Goal: Task Accomplishment & Management: Use online tool/utility

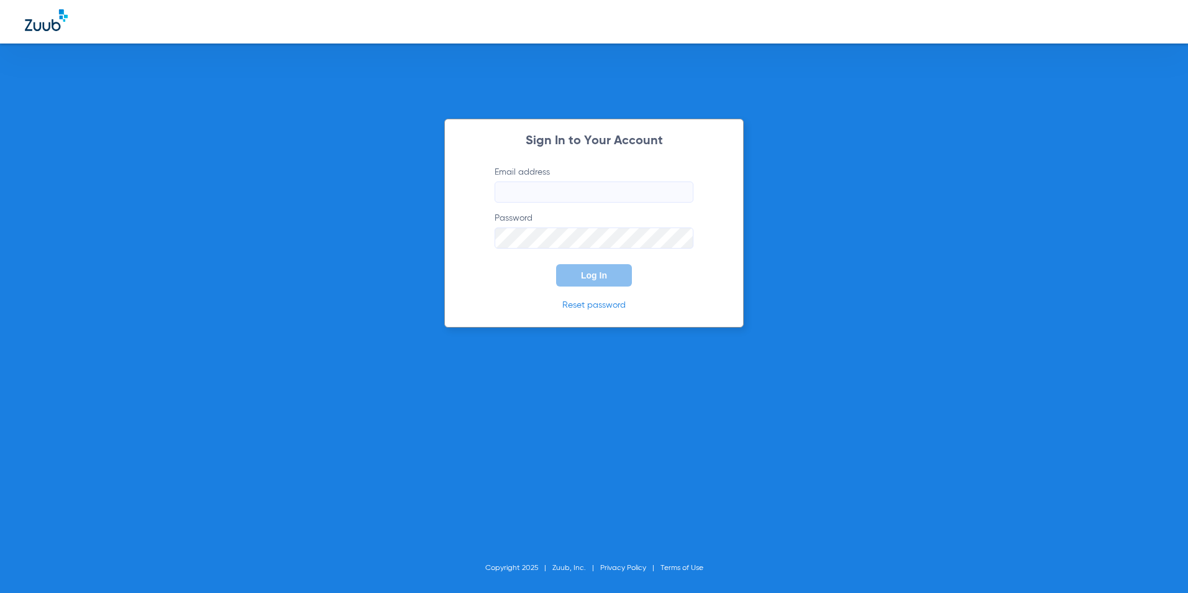
type input "[EMAIL_ADDRESS][DOMAIN_NAME]"
click at [605, 289] on div "Sign In to Your Account Email address [EMAIL_ADDRESS][DOMAIN_NAME] Password Log…" at bounding box center [593, 223] width 299 height 209
click at [599, 270] on button "Log In" at bounding box center [594, 275] width 76 height 22
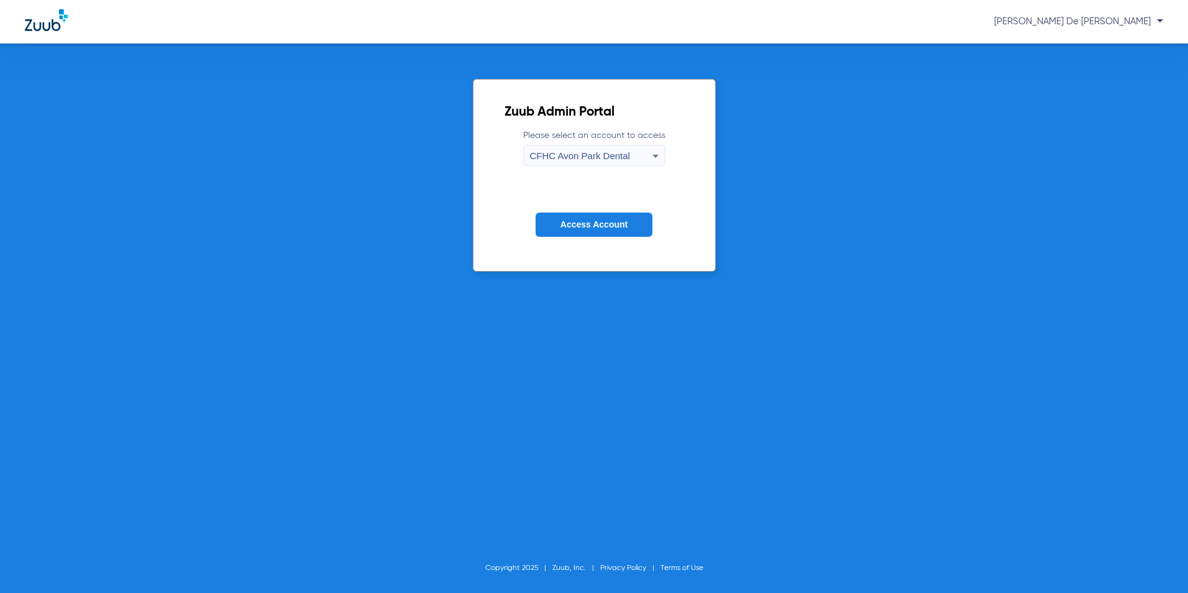
click at [629, 155] on div "CFHC Avon Park Dental" at bounding box center [591, 155] width 122 height 21
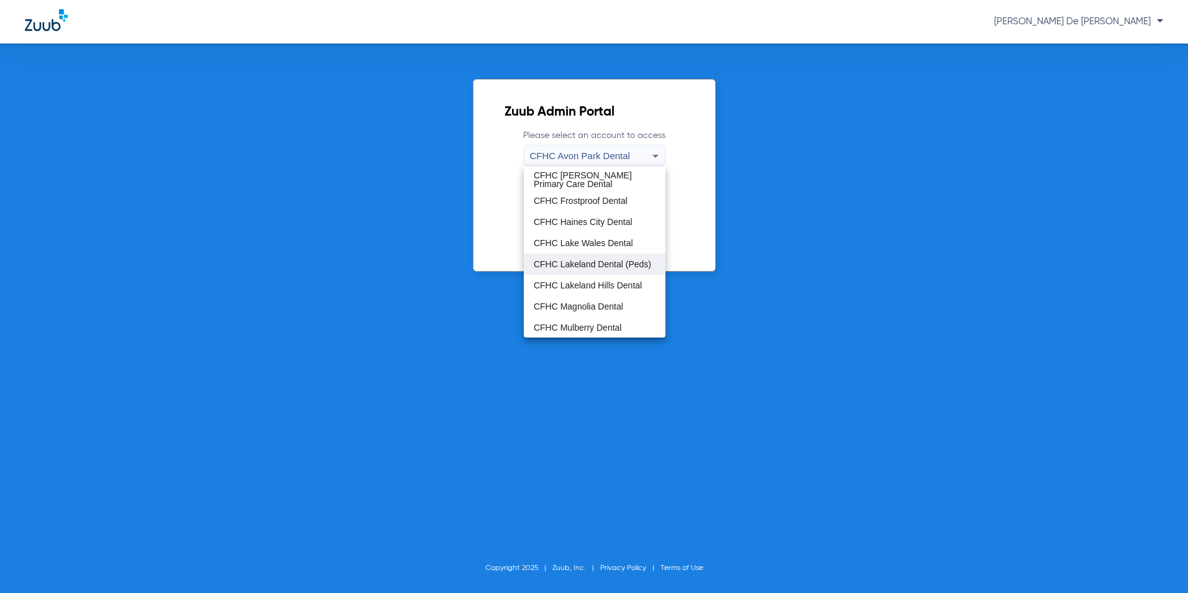
scroll to position [62, 0]
click at [627, 208] on mat-option "CFHC Haines City Dental" at bounding box center [595, 199] width 142 height 21
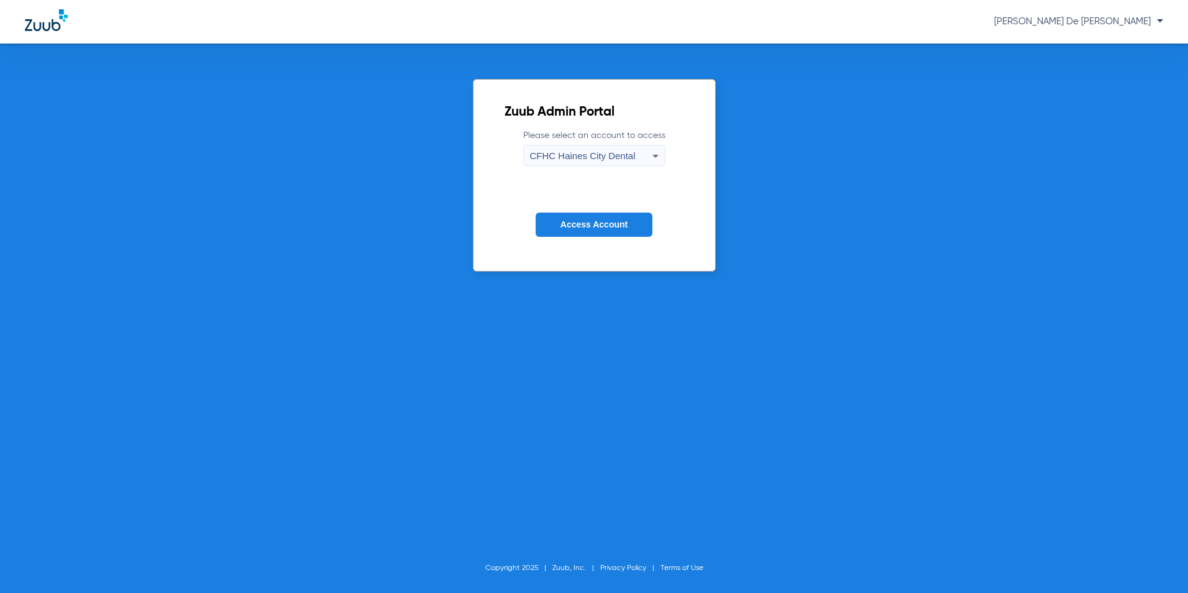
click at [623, 158] on span "CFHC Haines City Dental" at bounding box center [583, 155] width 106 height 11
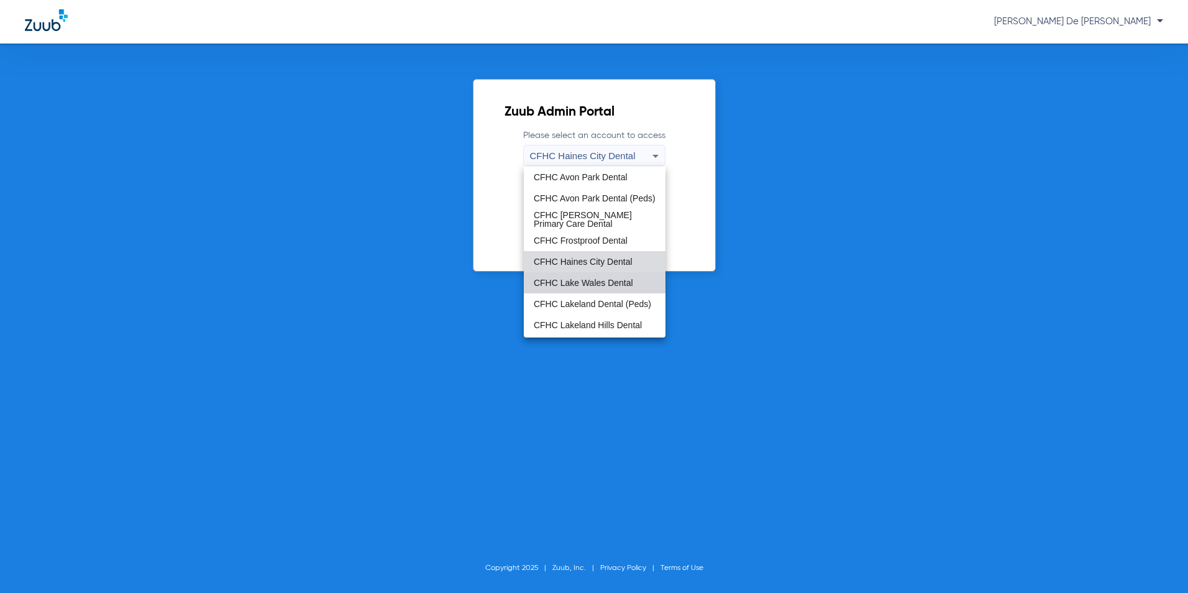
click at [621, 278] on span "CFHC Lake Wales Dental" at bounding box center [583, 282] width 99 height 9
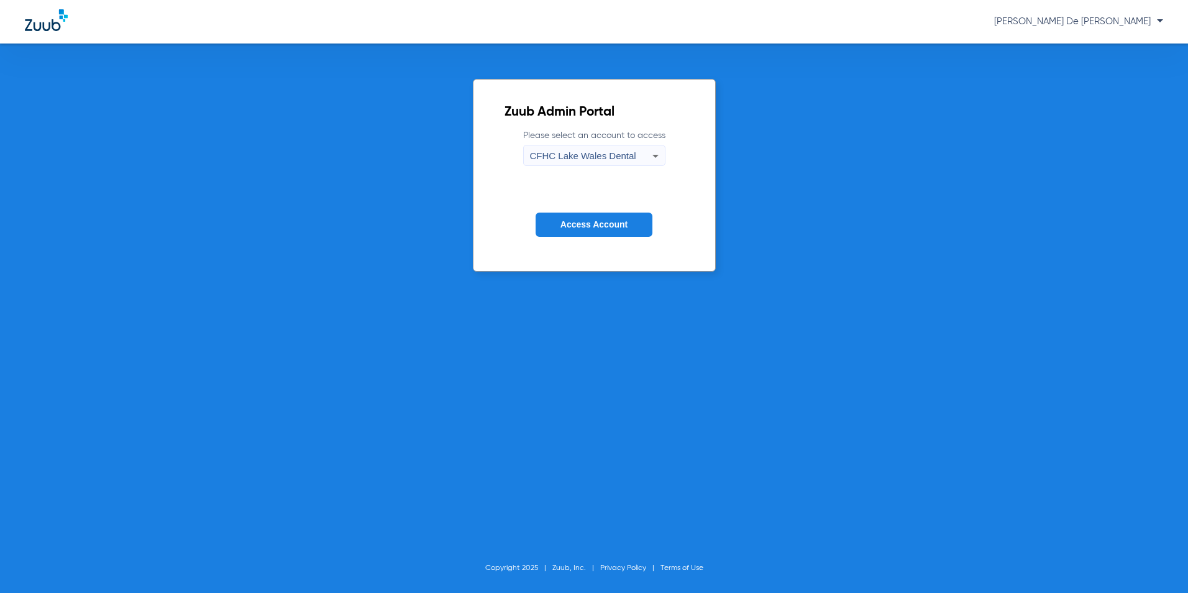
click at [611, 232] on button "Access Account" at bounding box center [593, 224] width 117 height 24
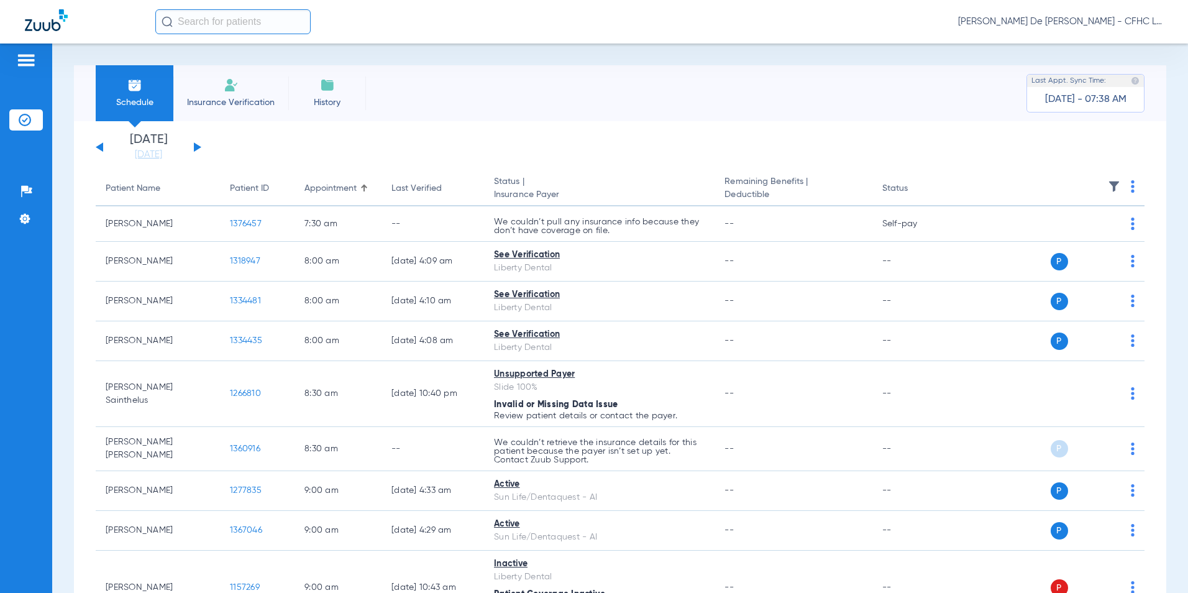
click at [195, 25] on input "text" at bounding box center [232, 21] width 155 height 25
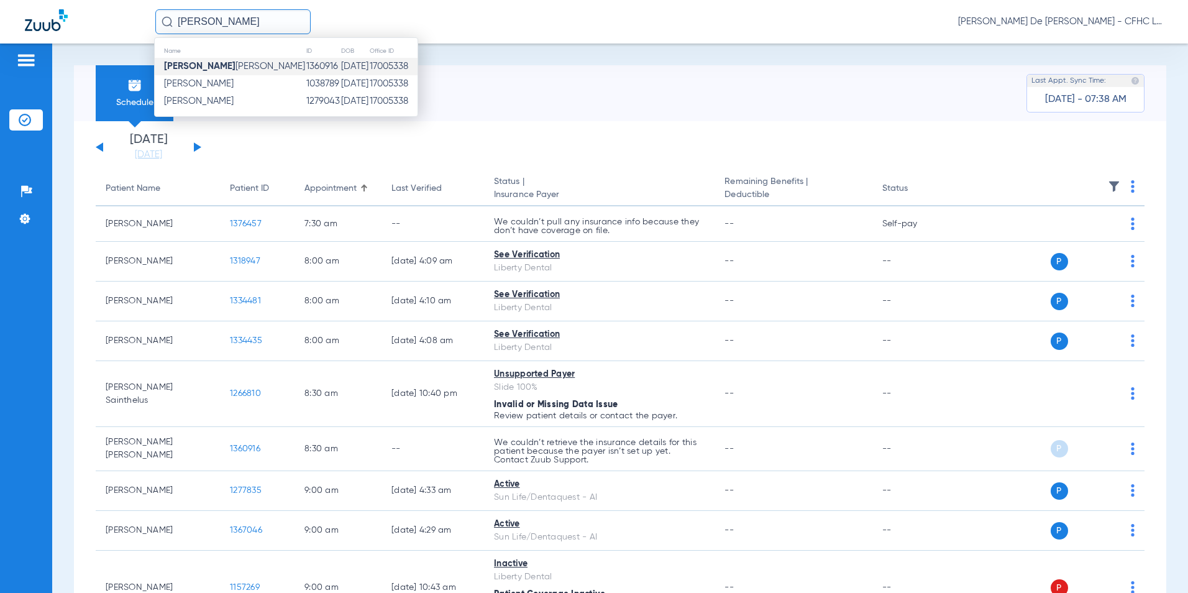
type input "JONATHAN ROMAN"
click at [306, 68] on td "1360916" at bounding box center [323, 66] width 35 height 17
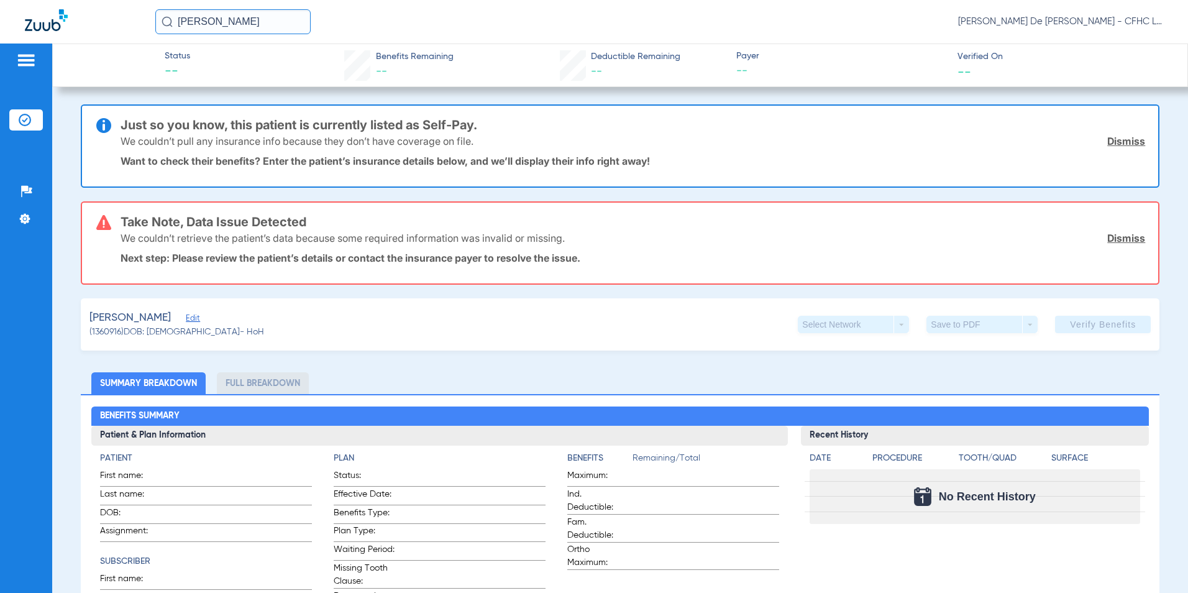
click at [1130, 143] on link "Dismiss" at bounding box center [1126, 141] width 38 height 12
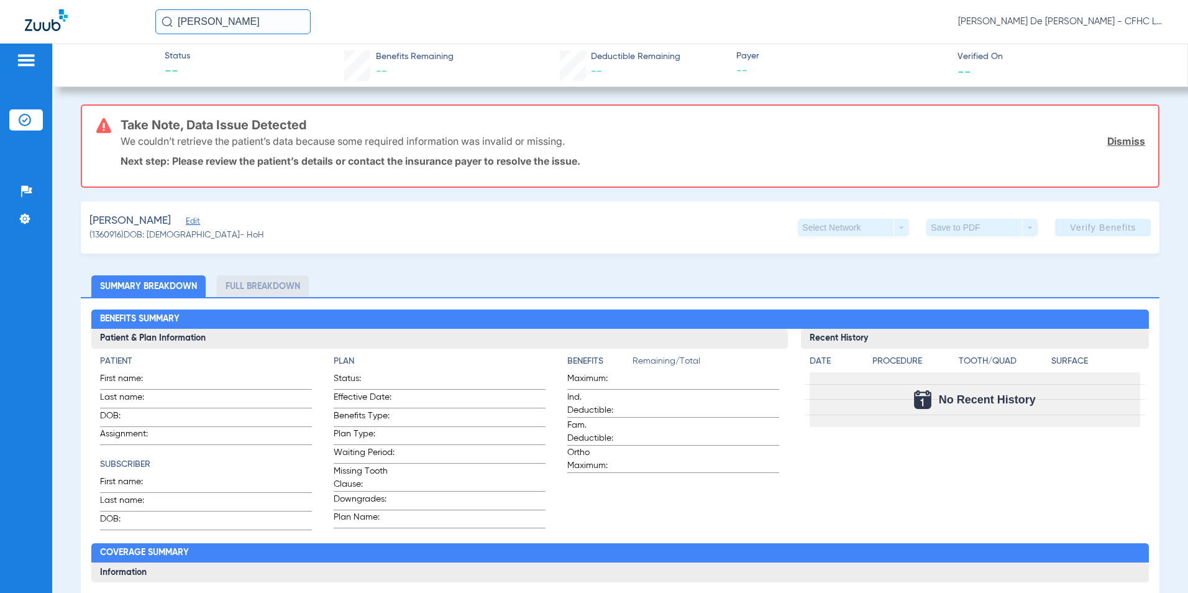
click at [1130, 143] on link "Dismiss" at bounding box center [1126, 141] width 38 height 12
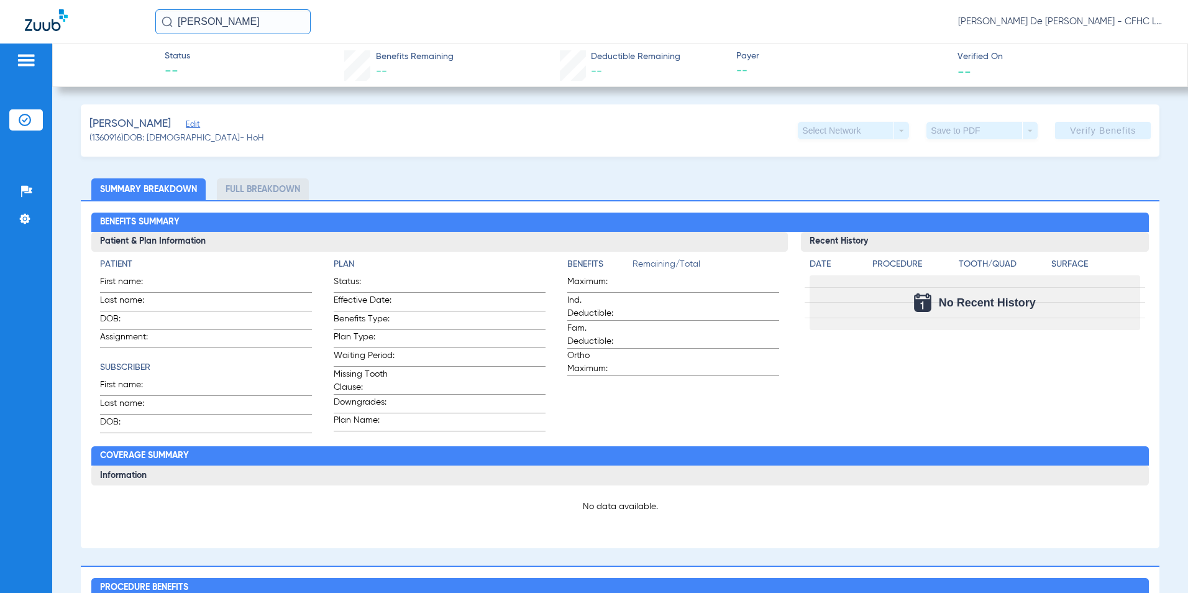
click at [197, 127] on span "Edit" at bounding box center [191, 126] width 11 height 12
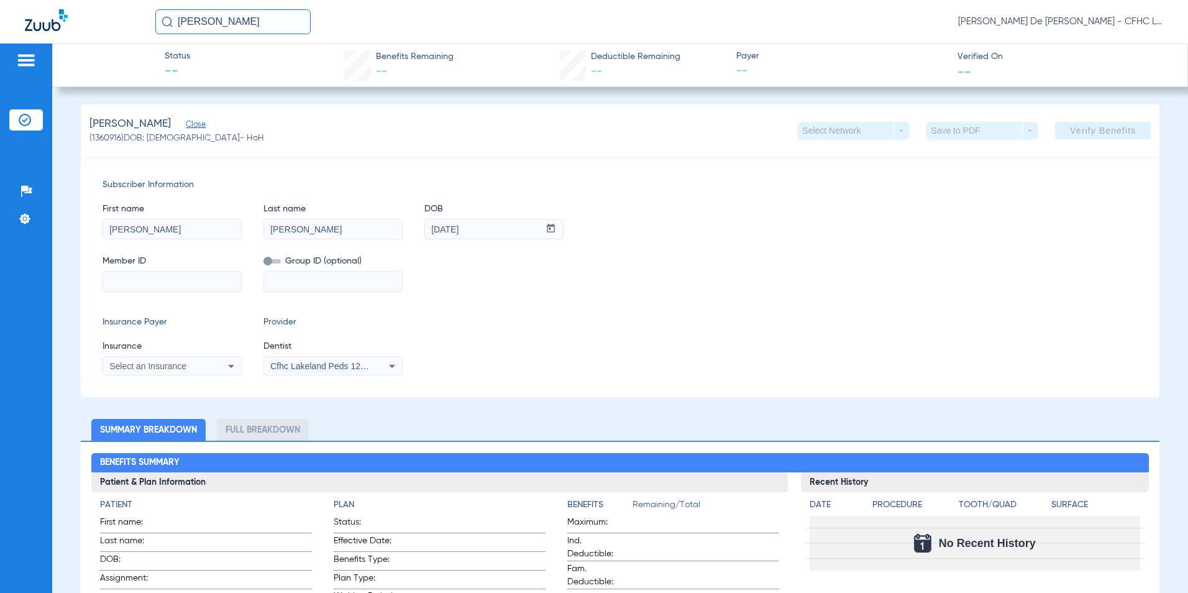
drag, startPoint x: 149, startPoint y: 280, endPoint x: 137, endPoint y: 276, distance: 12.8
click at [149, 280] on input at bounding box center [172, 281] width 138 height 20
paste input "8217803641"
type input "8217803641"
click at [206, 358] on div "Select an Insurance" at bounding box center [172, 365] width 138 height 15
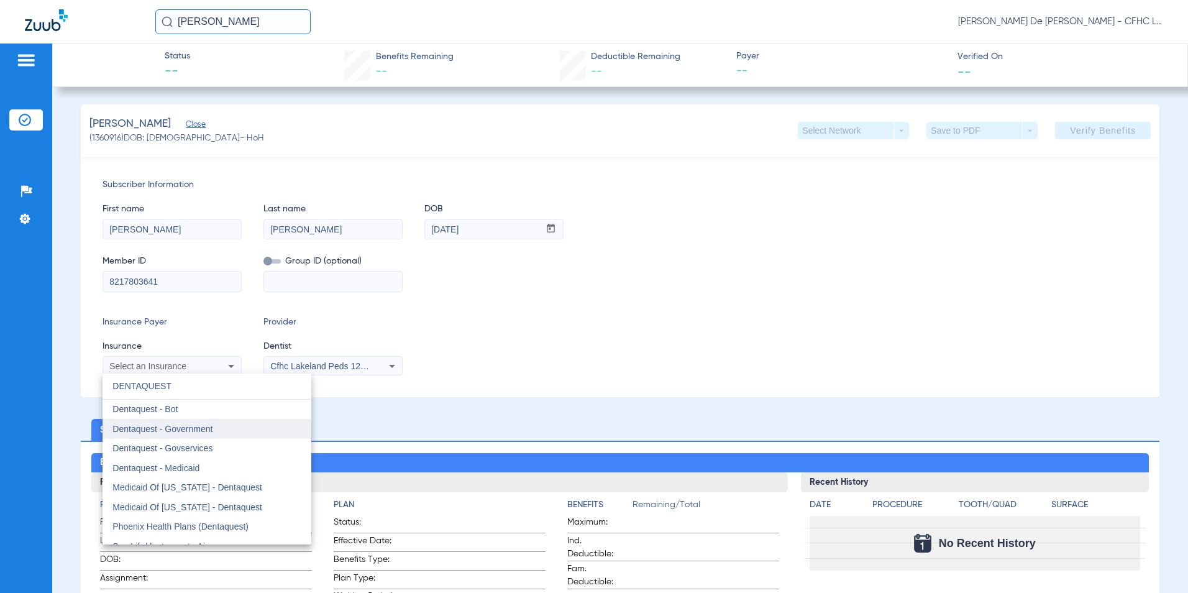
type input "DENTAQUEST"
click at [214, 430] on mat-option "Dentaquest - Government" at bounding box center [206, 429] width 209 height 20
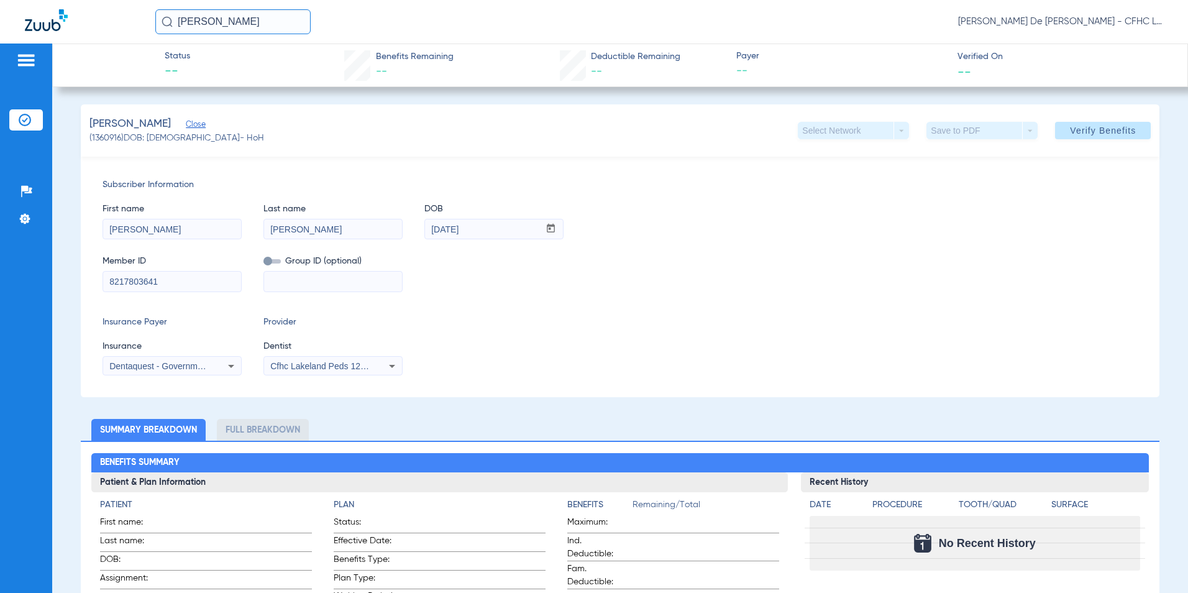
click at [350, 366] on span "Cfhc Lakeland Peds 1205336690" at bounding box center [334, 366] width 129 height 10
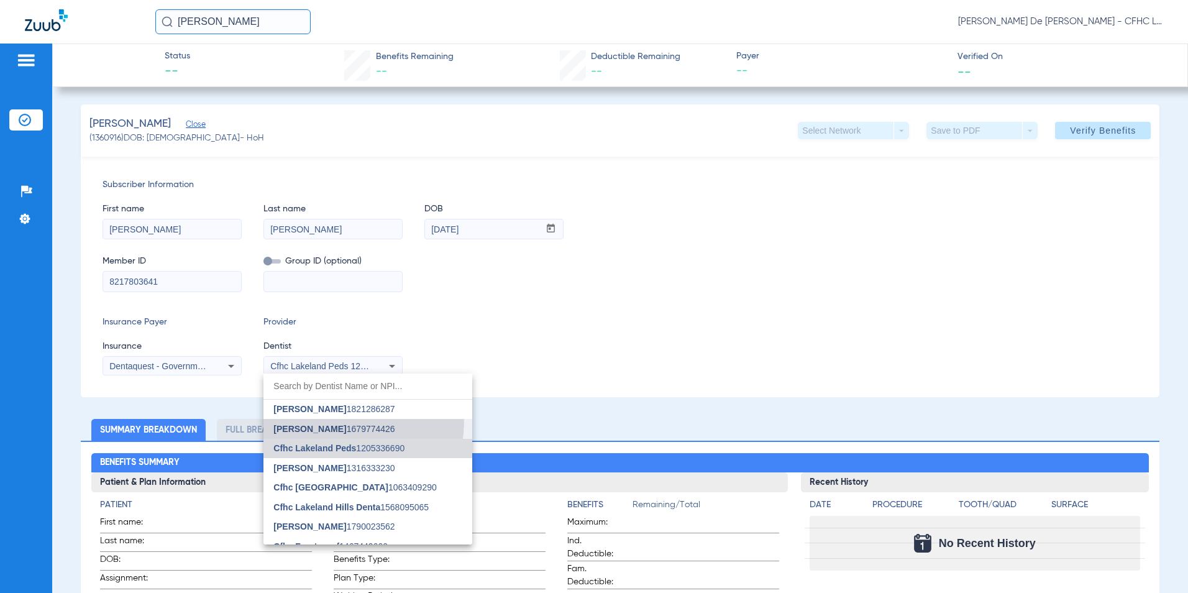
click at [352, 422] on mat-option "Luis Congote 1679774426" at bounding box center [367, 429] width 209 height 20
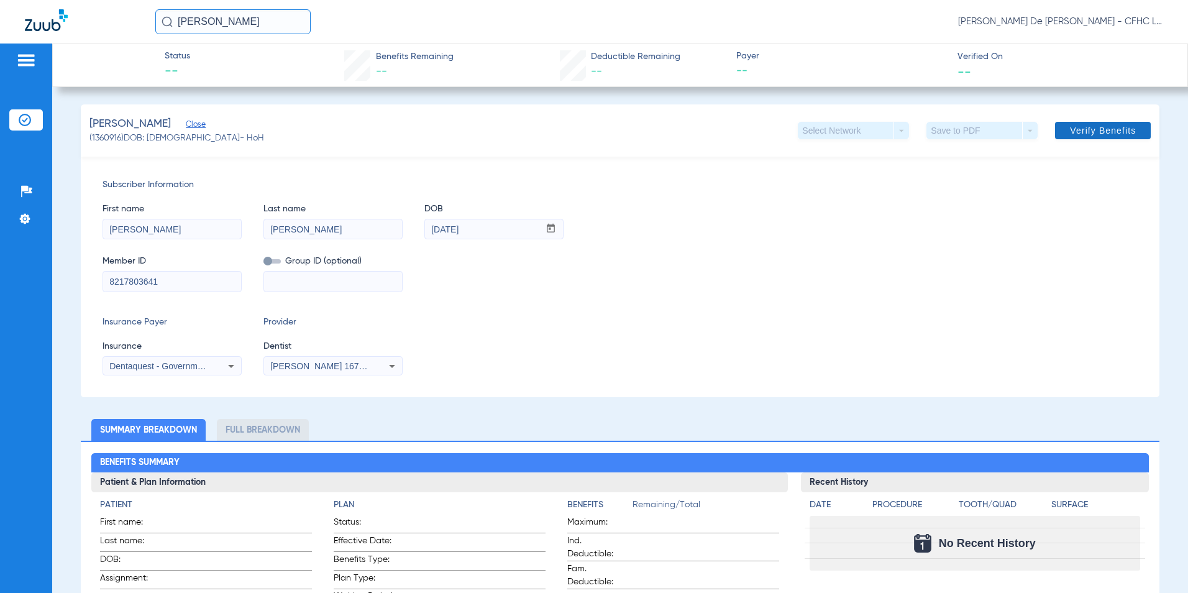
click at [1103, 135] on span "Verify Benefits" at bounding box center [1103, 130] width 66 height 10
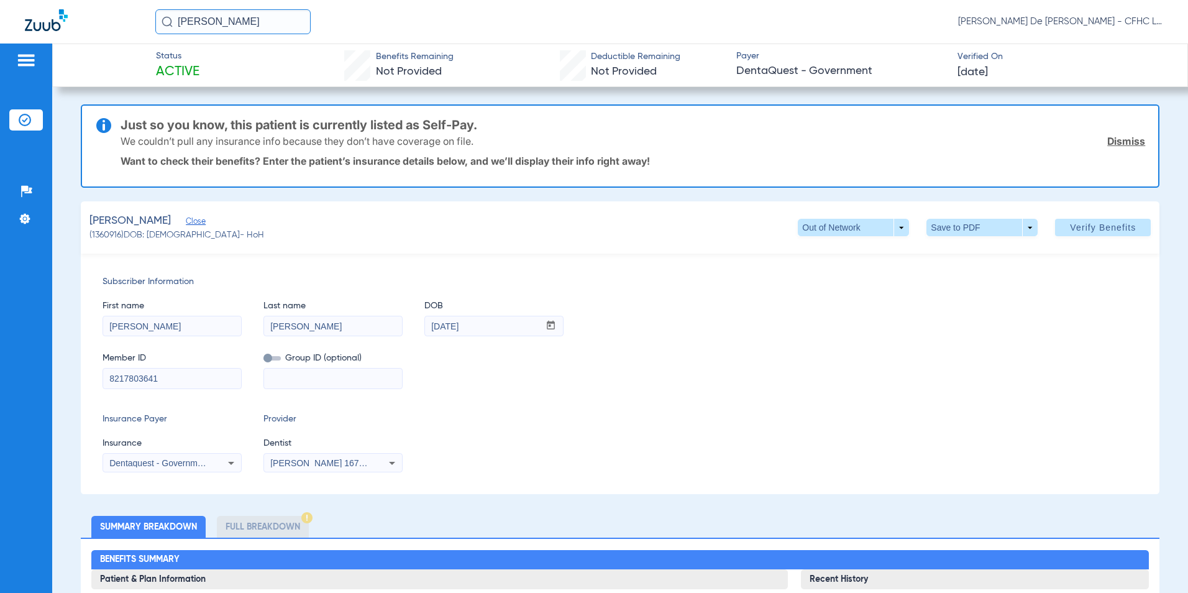
click at [1117, 138] on link "Dismiss" at bounding box center [1126, 141] width 38 height 12
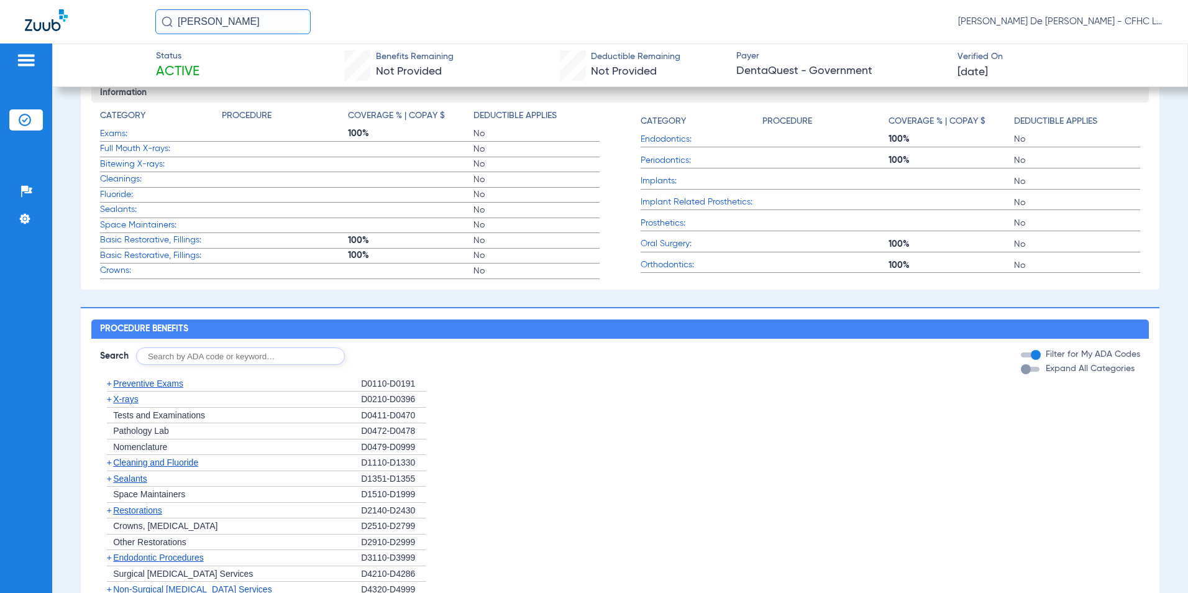
scroll to position [621, 0]
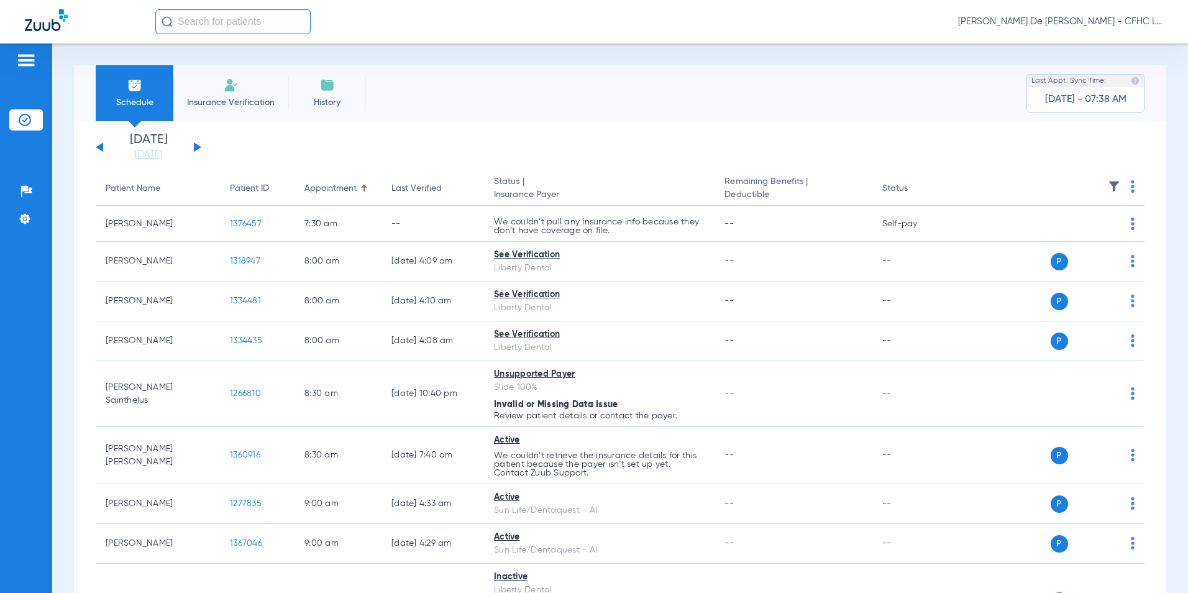
click at [230, 114] on li "Insurance Verification" at bounding box center [230, 93] width 115 height 56
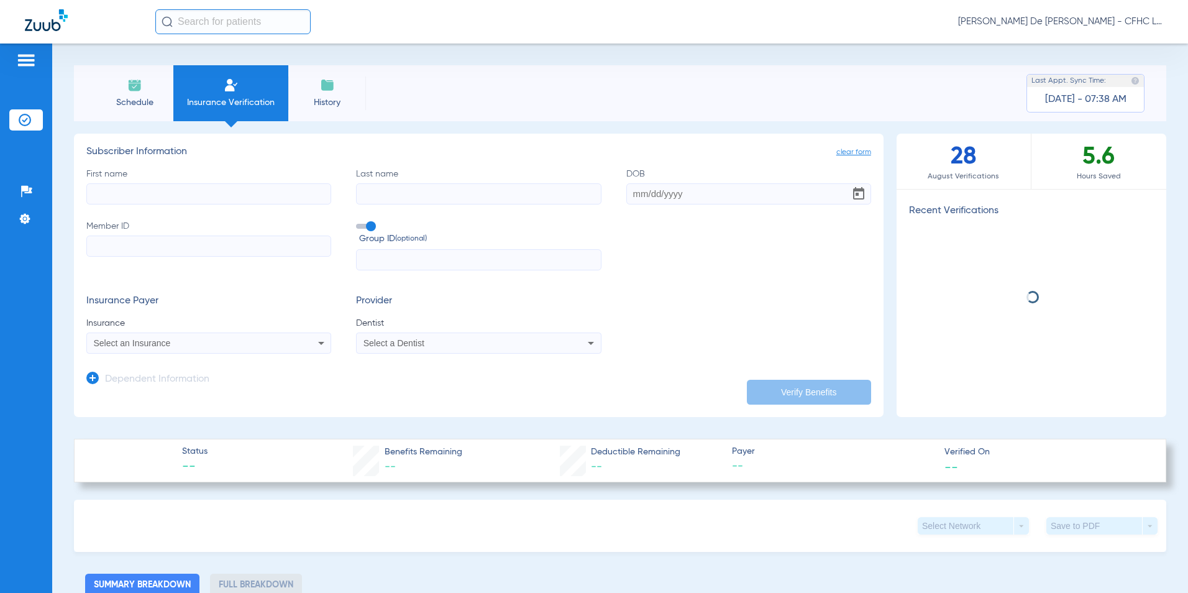
click at [199, 347] on div "Select an Insurance" at bounding box center [186, 343] width 184 height 9
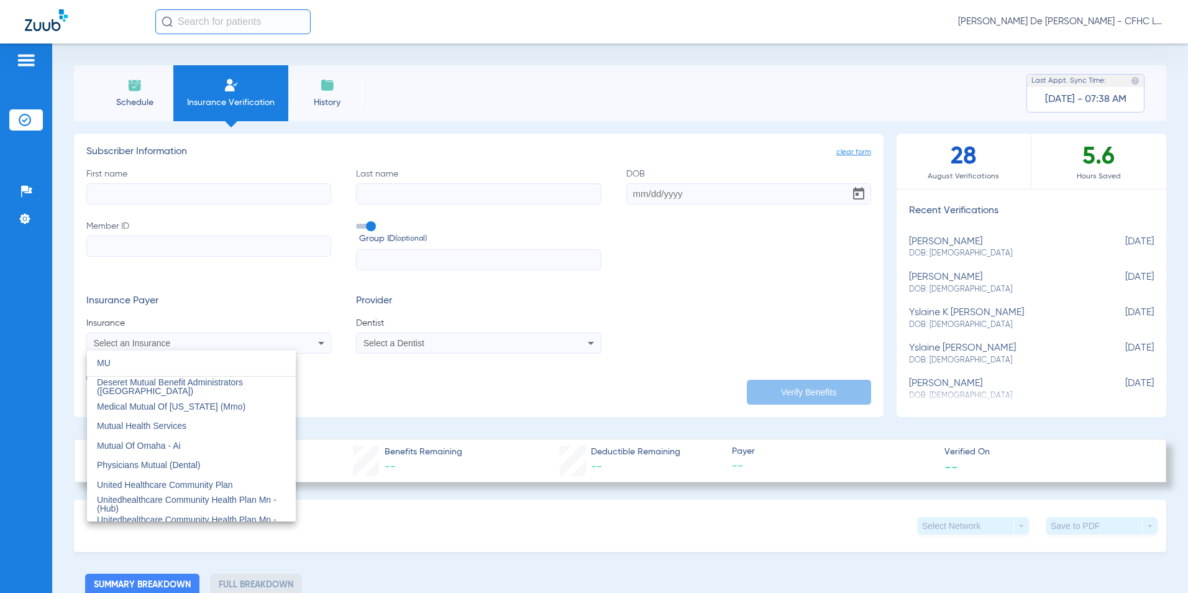
type input "M"
